Goal: Transaction & Acquisition: Download file/media

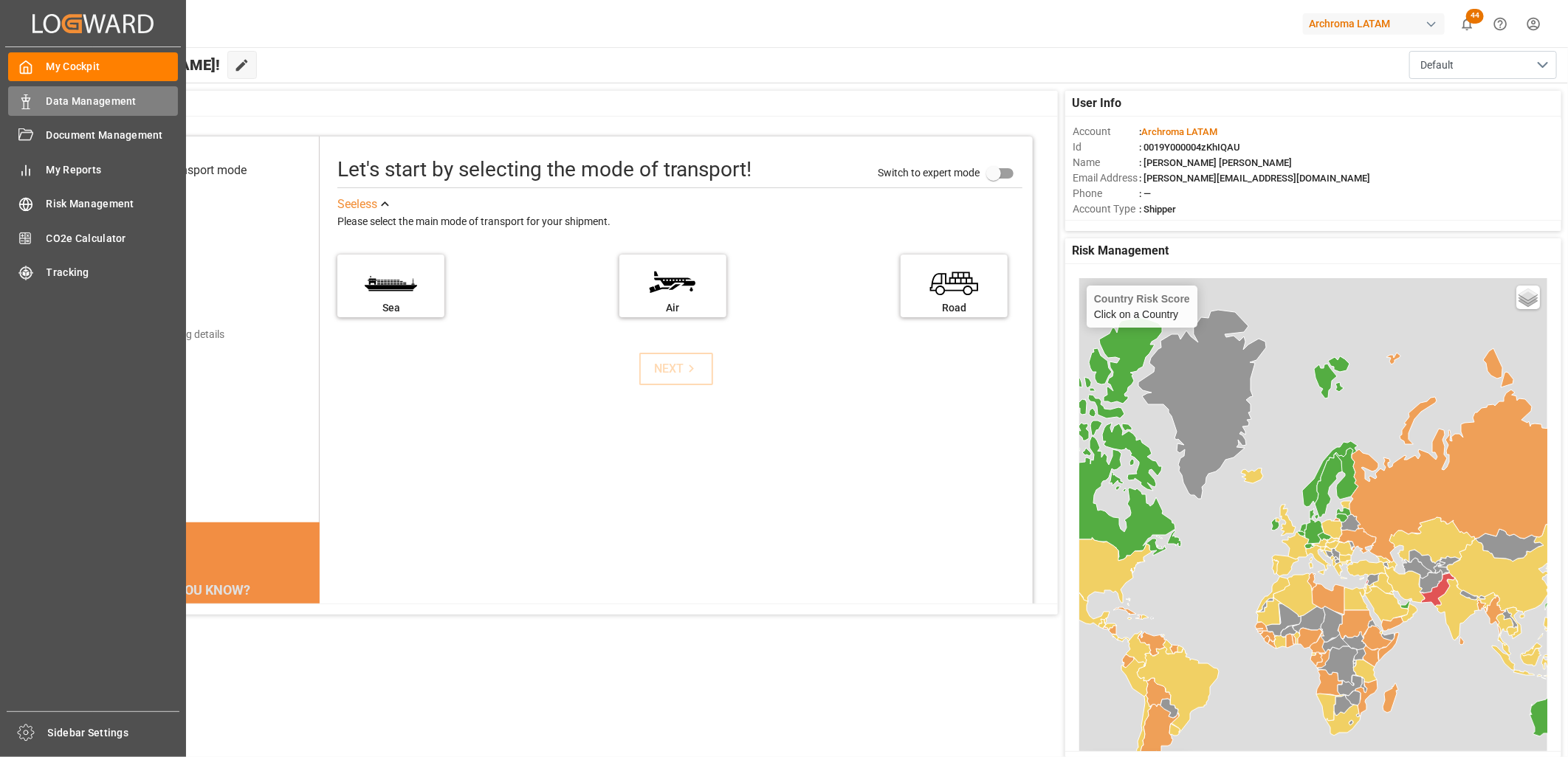
click at [77, 96] on span "Data Management" at bounding box center [112, 101] width 132 height 16
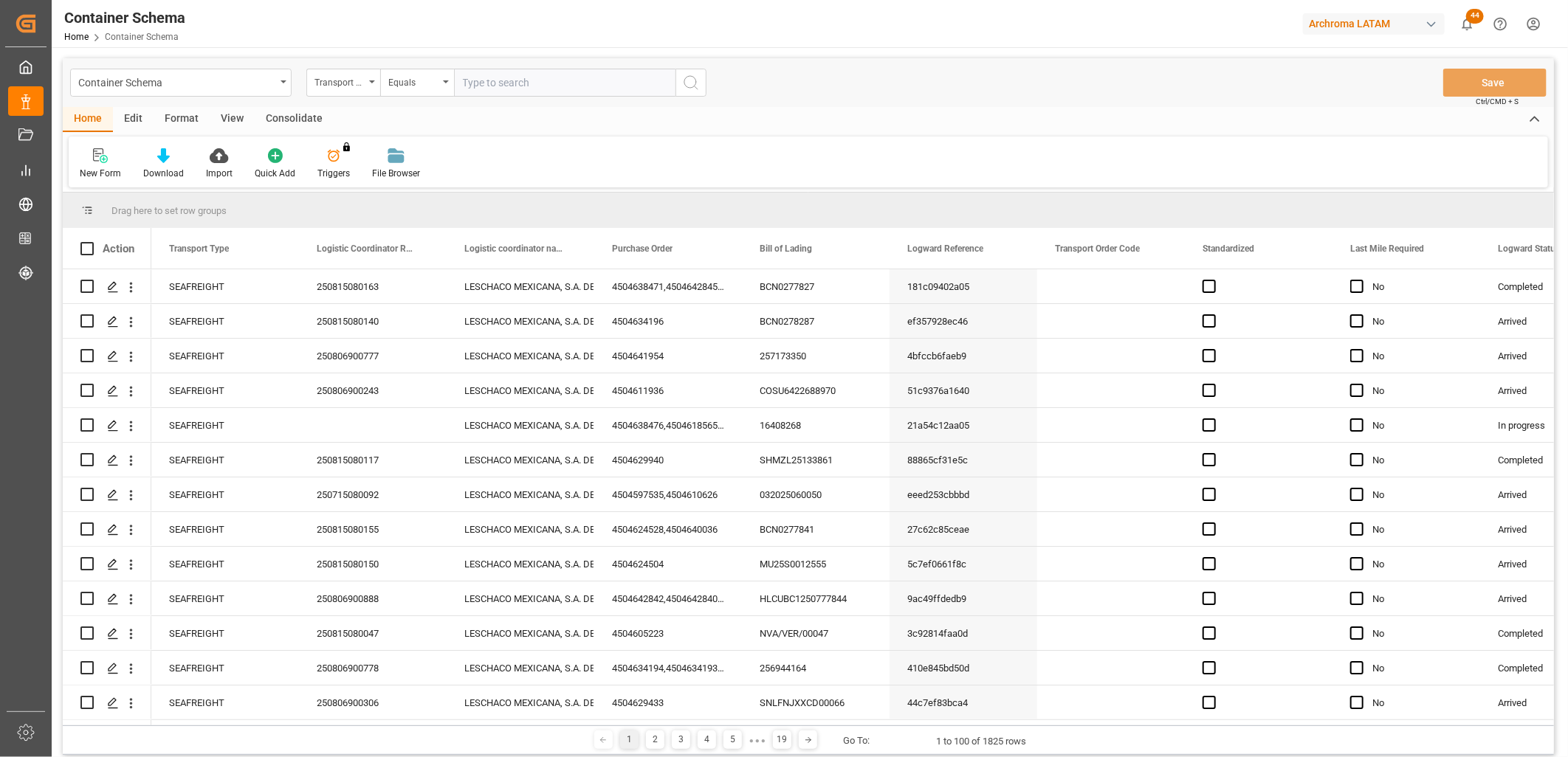
click at [271, 86] on div "Container Schema" at bounding box center [177, 81] width 197 height 19
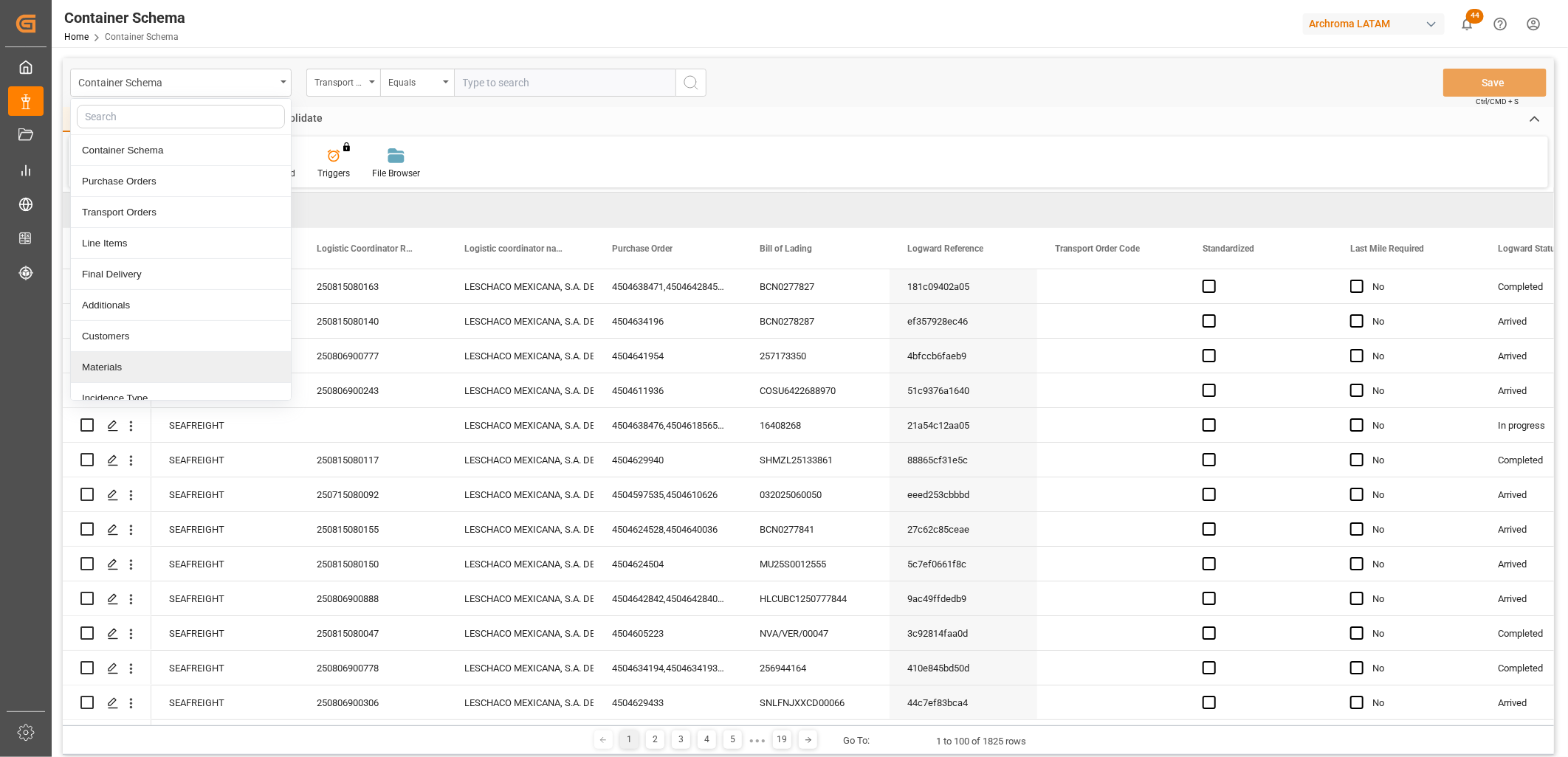
click at [145, 367] on div "Materials" at bounding box center [181, 367] width 220 height 31
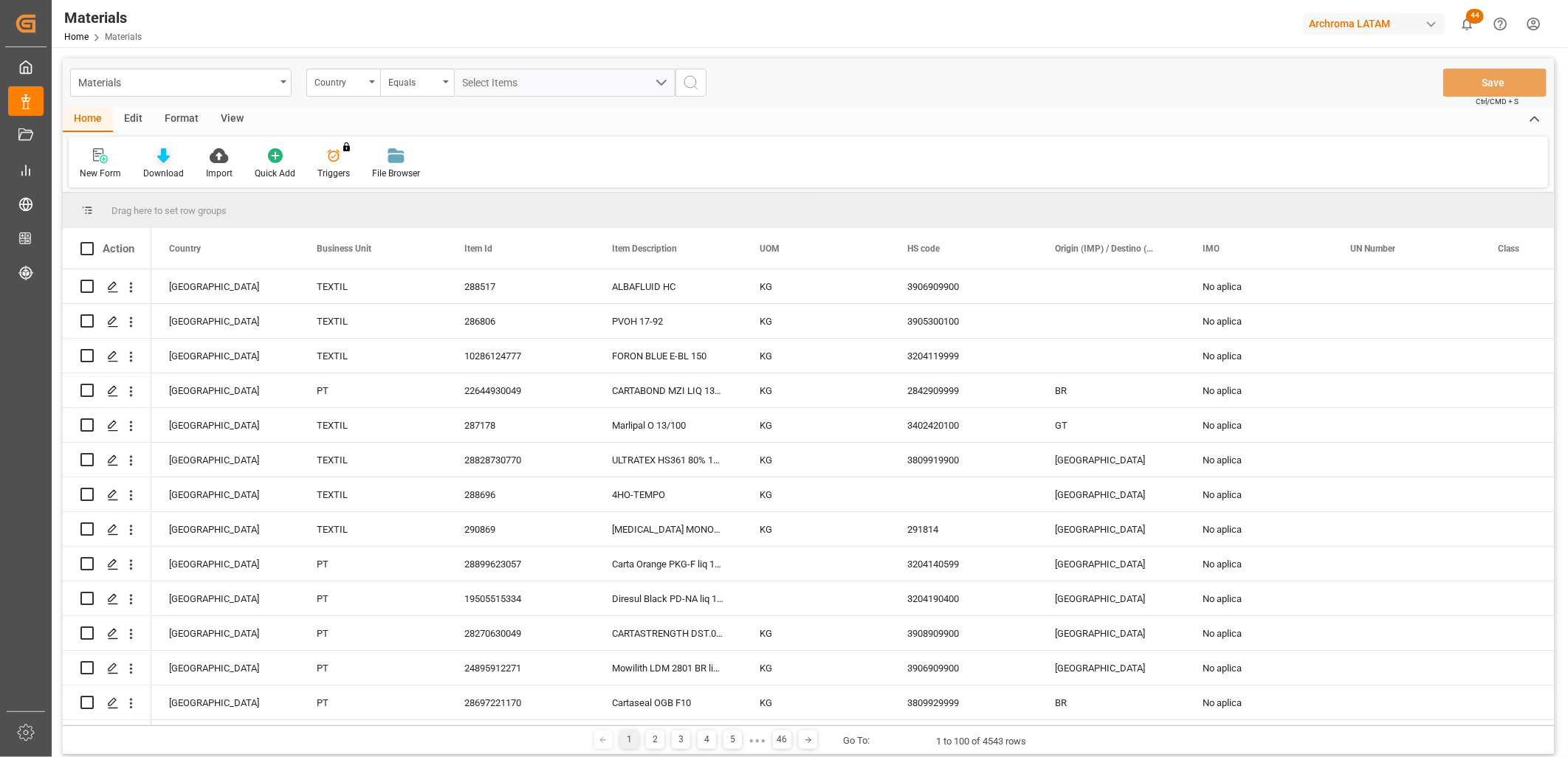
click at [167, 160] on icon at bounding box center [163, 156] width 12 height 15
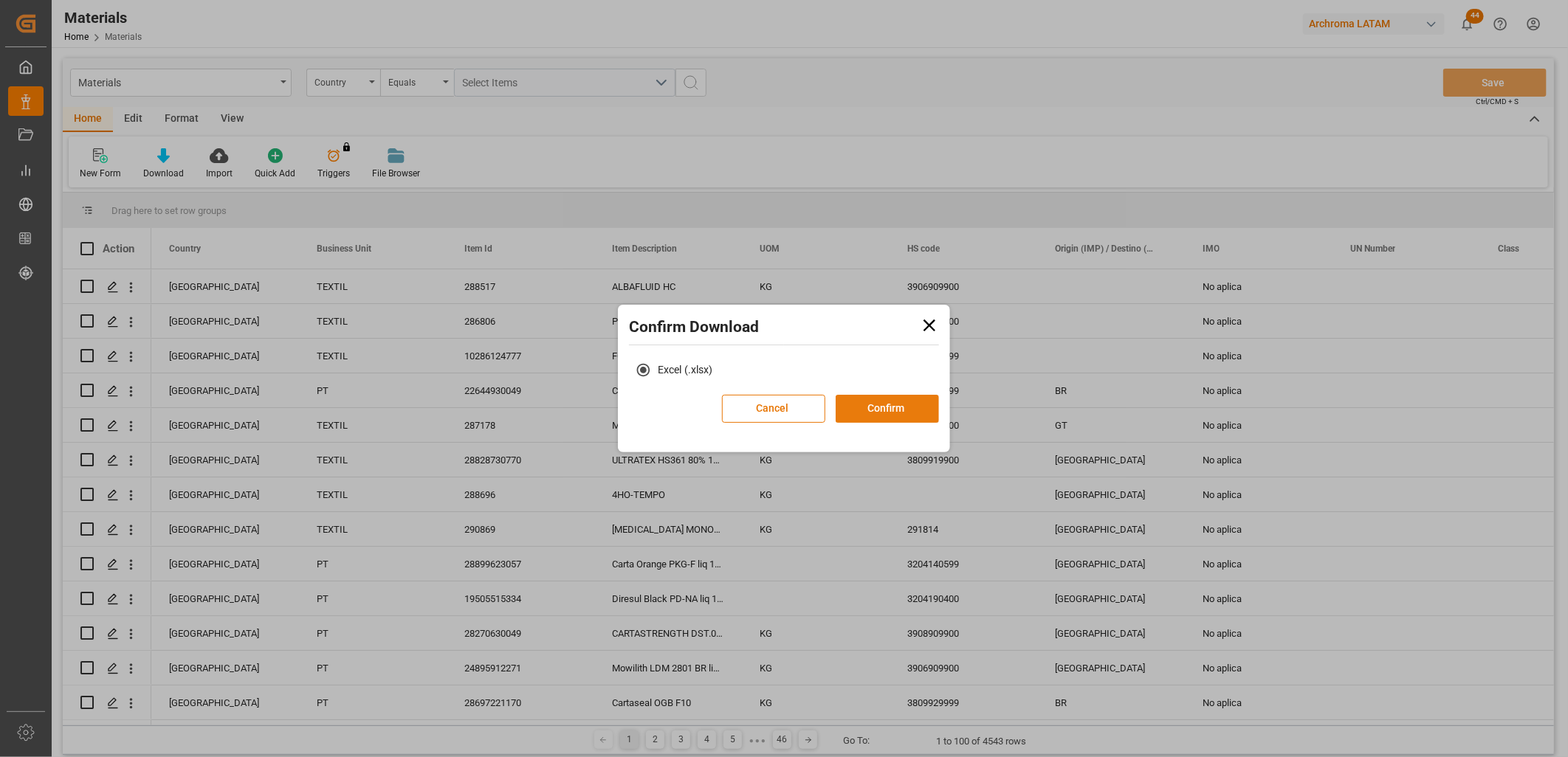
click at [907, 410] on button "Confirm" at bounding box center [887, 409] width 103 height 28
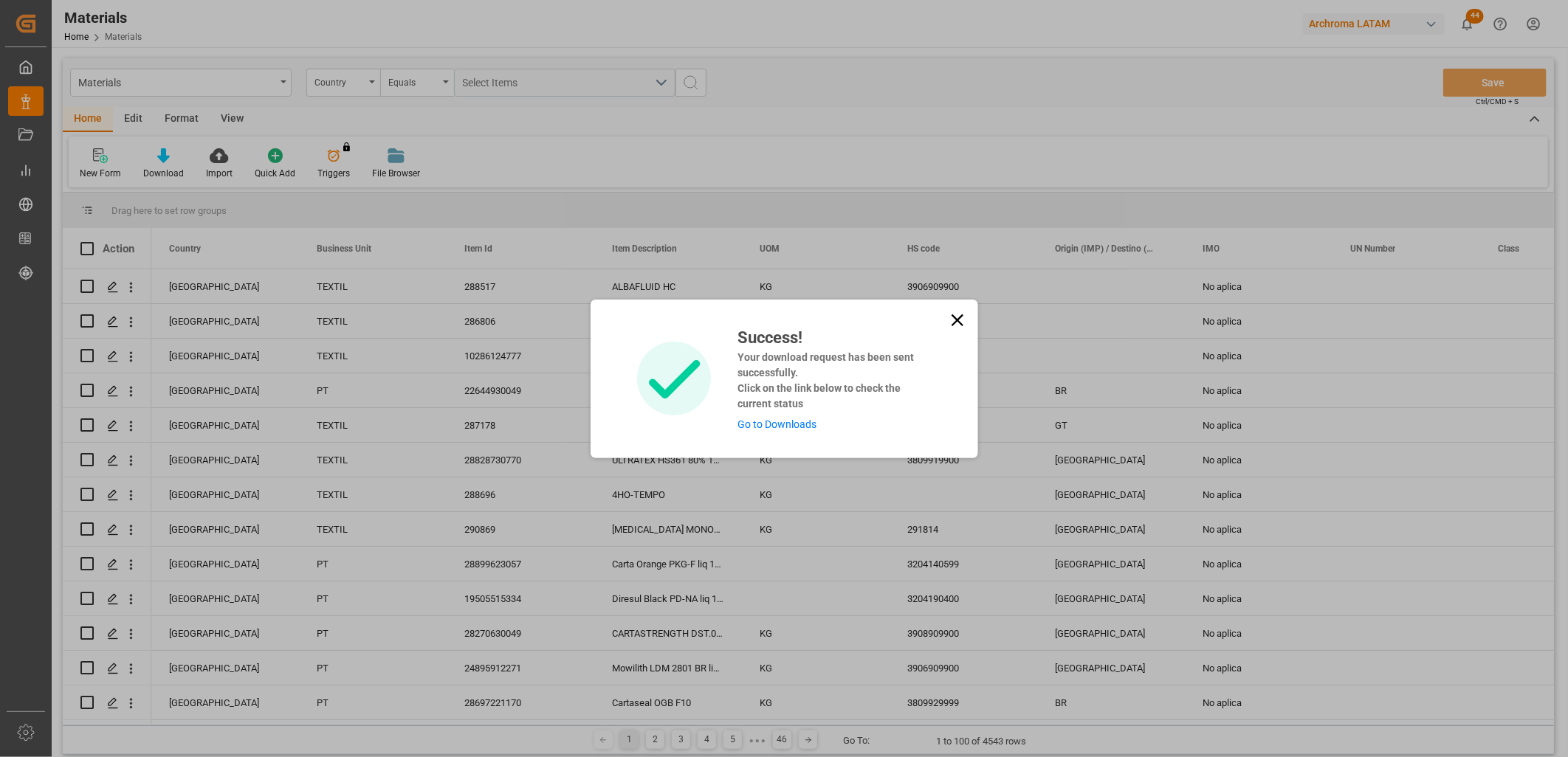
click at [783, 423] on link "Go to Downloads" at bounding box center [777, 424] width 79 height 12
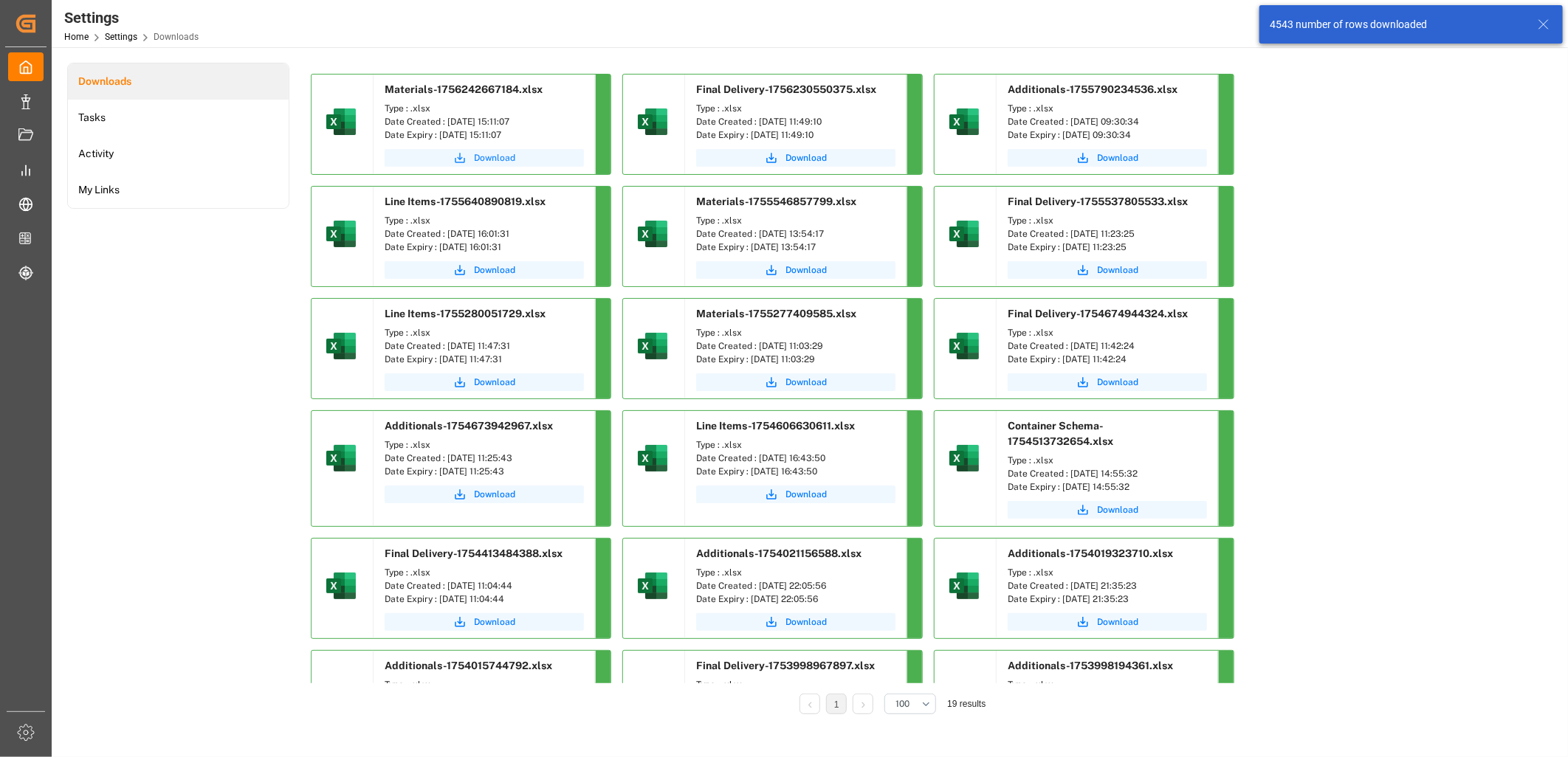
click at [485, 158] on span "Download" at bounding box center [495, 158] width 41 height 13
